Goal: Information Seeking & Learning: Learn about a topic

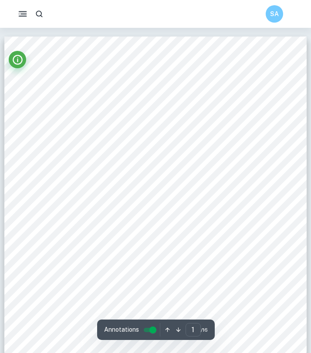
click at [22, 14] on rect "button" at bounding box center [23, 13] width 6 height 1
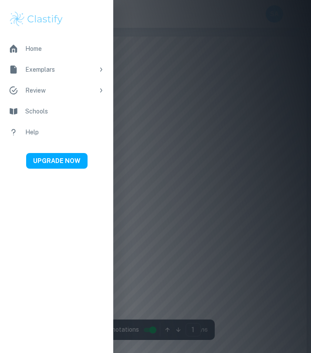
click at [26, 22] on img at bounding box center [36, 18] width 55 height 17
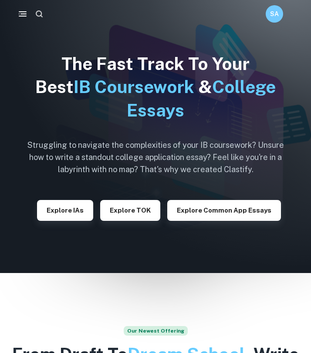
click at [42, 15] on icon "button" at bounding box center [39, 14] width 9 height 9
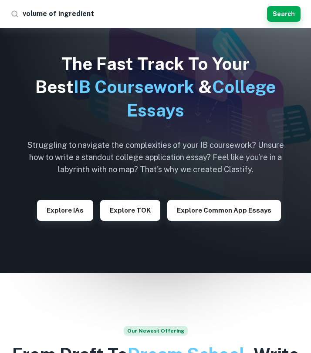
type input "volume of ingredients"
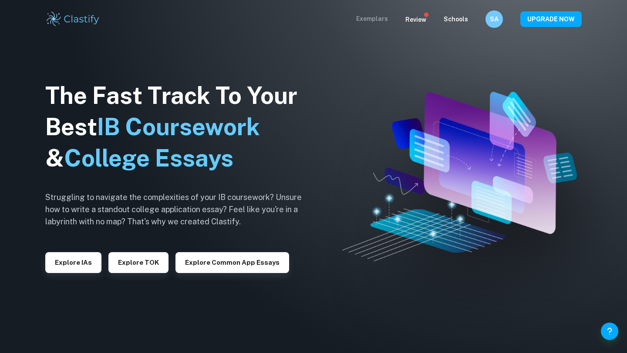
click at [310, 20] on p "Exemplars" at bounding box center [372, 19] width 32 height 10
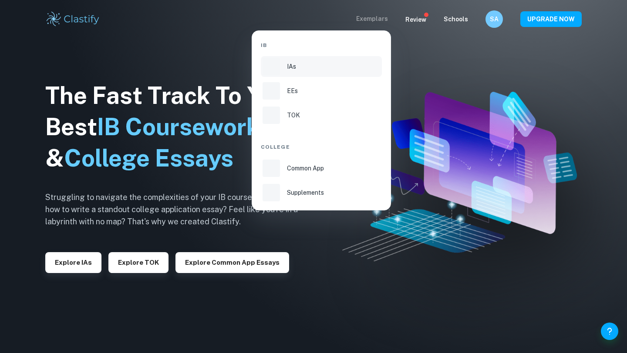
click at [291, 72] on li "IAs" at bounding box center [321, 66] width 121 height 21
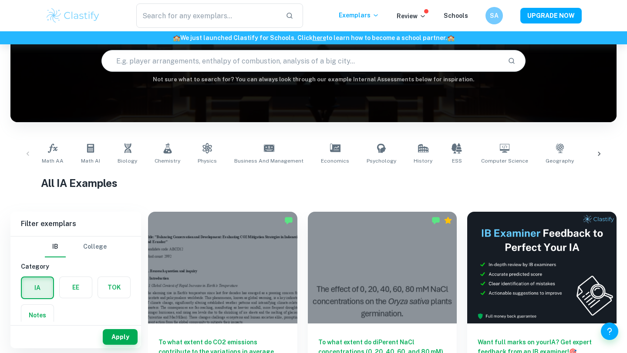
scroll to position [82, 0]
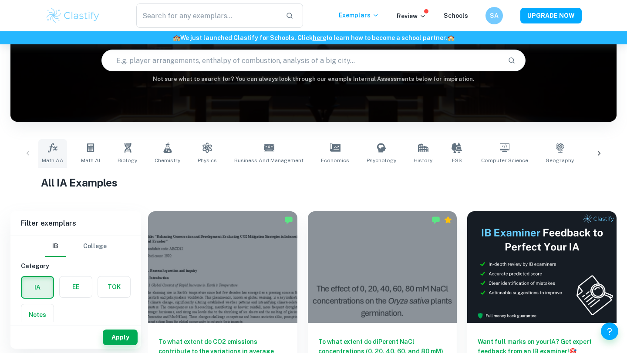
click at [45, 153] on link "Math AA" at bounding box center [52, 153] width 29 height 29
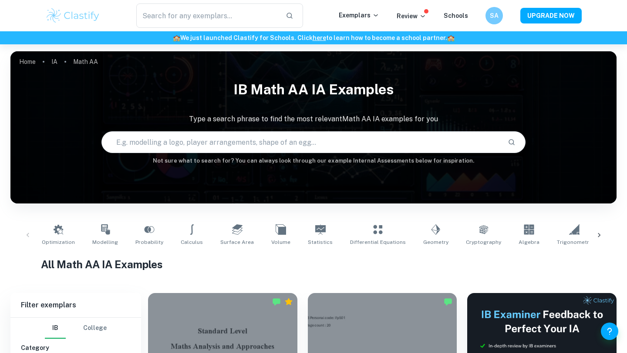
click at [200, 136] on input "text" at bounding box center [301, 142] width 399 height 24
type input "i"
type input "volume of ingredients"
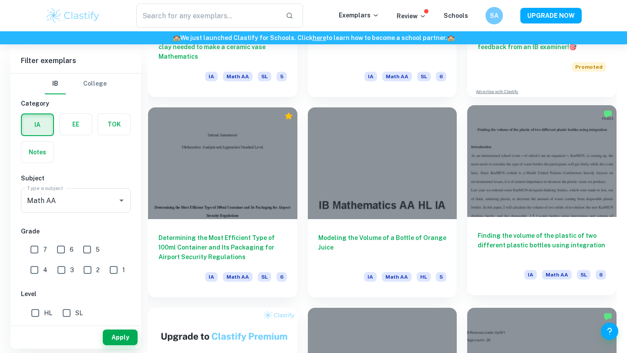
click at [310, 254] on h6 "Finding the volume of the plastic of two different plastic bottles using integr…" at bounding box center [542, 245] width 128 height 29
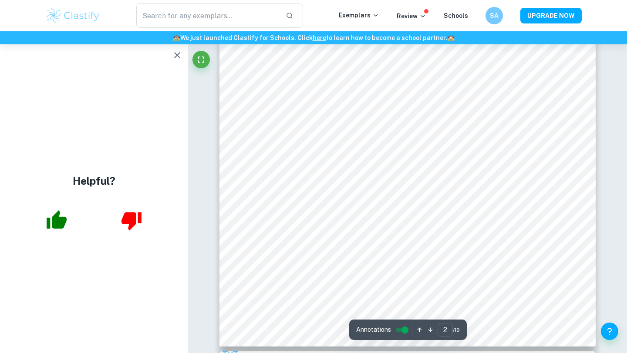
scroll to position [835, 0]
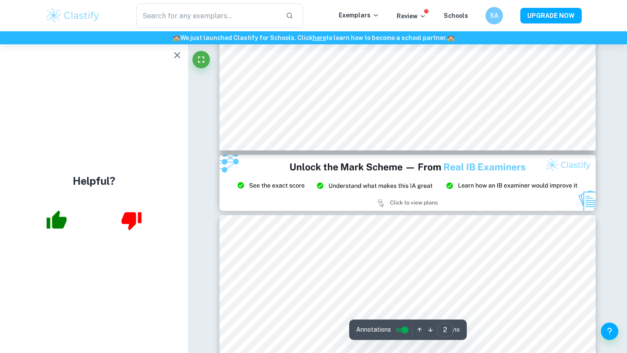
type input "3"
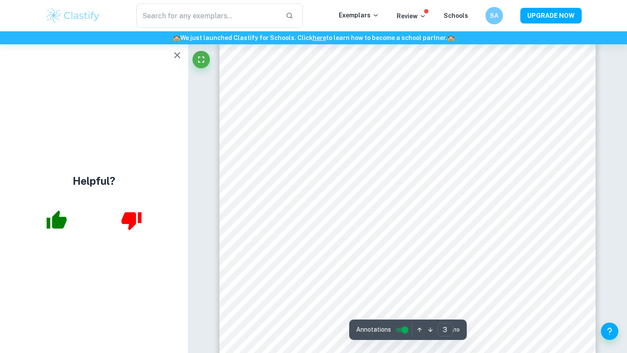
scroll to position [1320, 0]
